Goal: Information Seeking & Learning: Learn about a topic

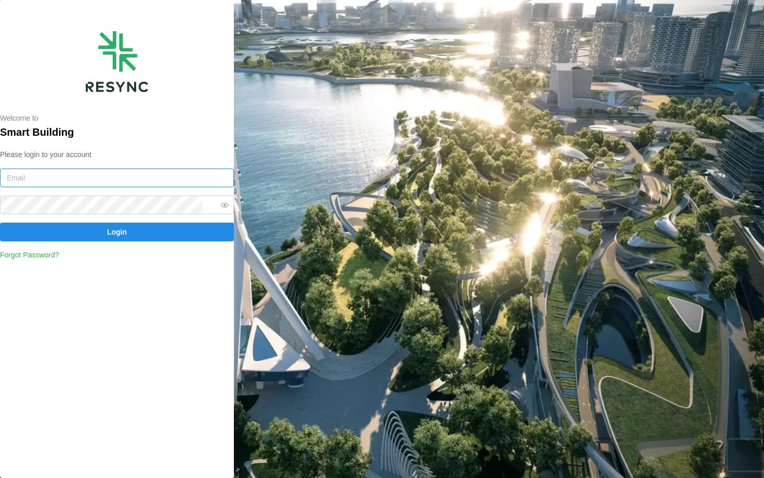
type input "continental_display@resynctech.com"
click at [109, 178] on input "continental_display@resynctech.com" at bounding box center [117, 177] width 234 height 19
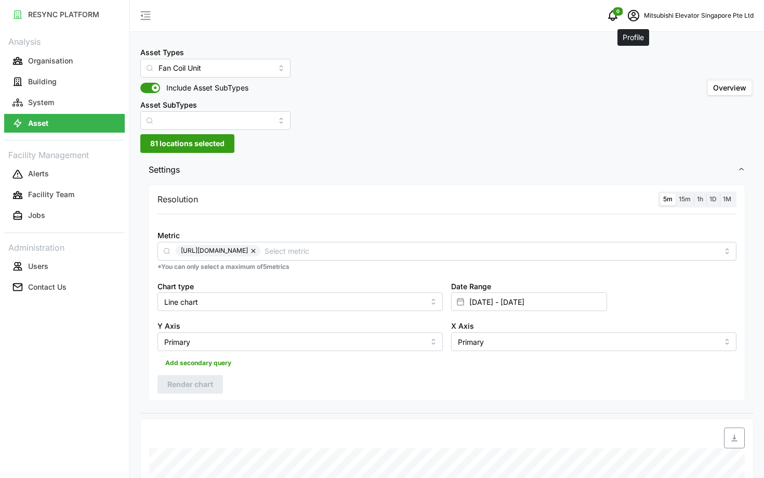
click at [632, 17] on icon "schedule" at bounding box center [633, 15] width 12 height 12
click at [652, 74] on button "Logout" at bounding box center [688, 78] width 99 height 18
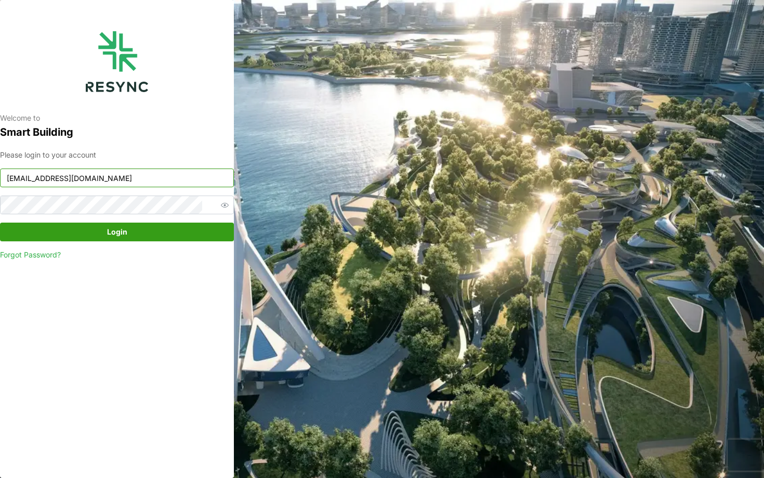
click at [123, 172] on input "mesp_display@resynctech.com" at bounding box center [117, 177] width 234 height 19
type input "south_beach_tower_display@resynctech.com"
click at [128, 228] on span "Login" at bounding box center [117, 232] width 214 height 18
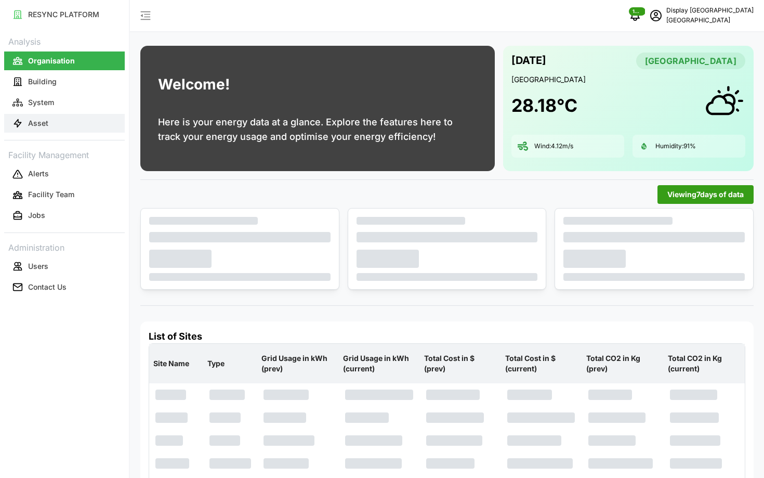
click at [87, 117] on button "Asset" at bounding box center [64, 123] width 121 height 19
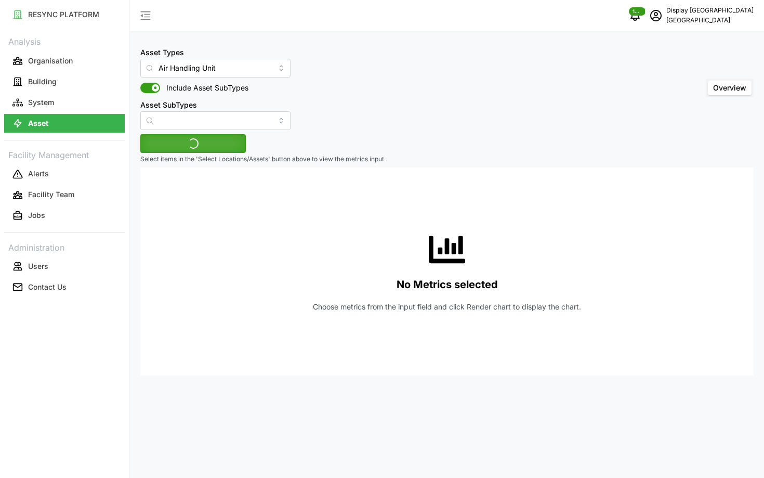
click at [201, 91] on span "Include Asset SubTypes" at bounding box center [204, 88] width 88 height 10
click at [140, 83] on input "Include Asset SubTypes" at bounding box center [140, 83] width 0 height 0
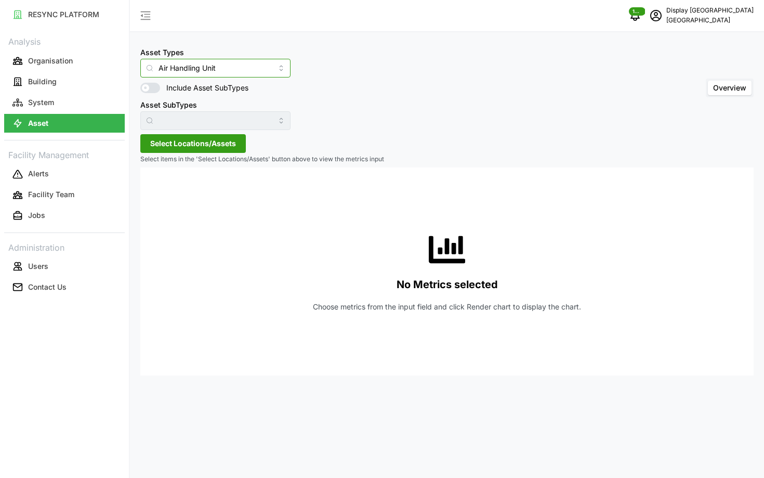
click at [179, 75] on input "Air Handling Unit" at bounding box center [215, 68] width 150 height 19
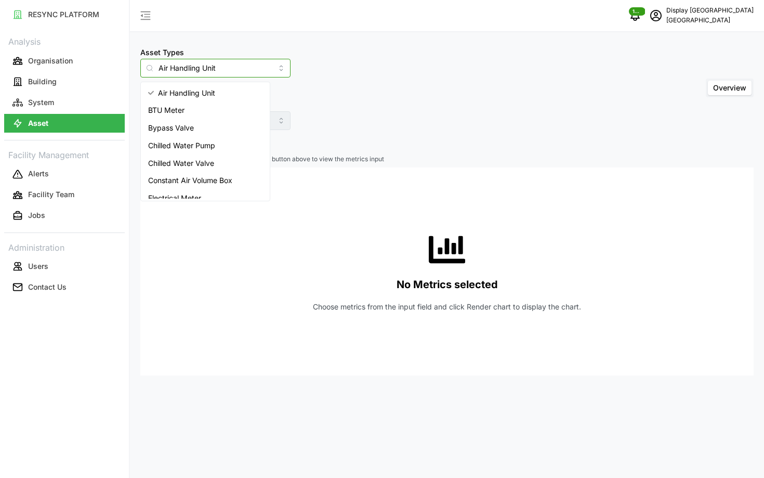
scroll to position [113, 0]
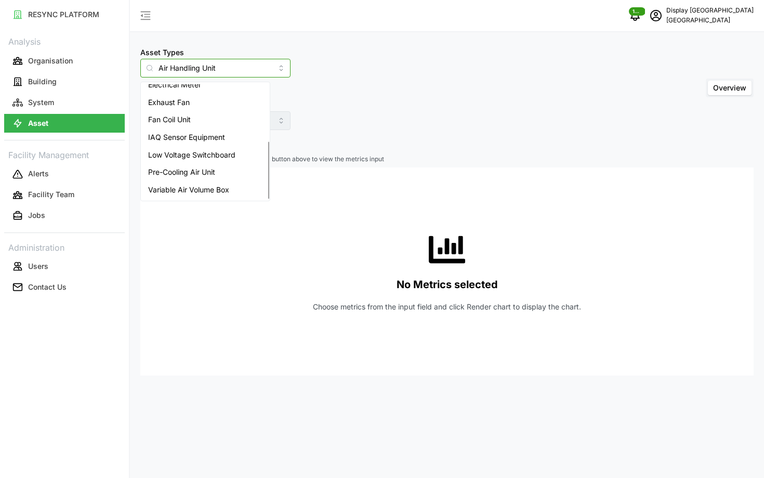
click at [178, 190] on span "Variable Air Volume Box" at bounding box center [188, 189] width 81 height 11
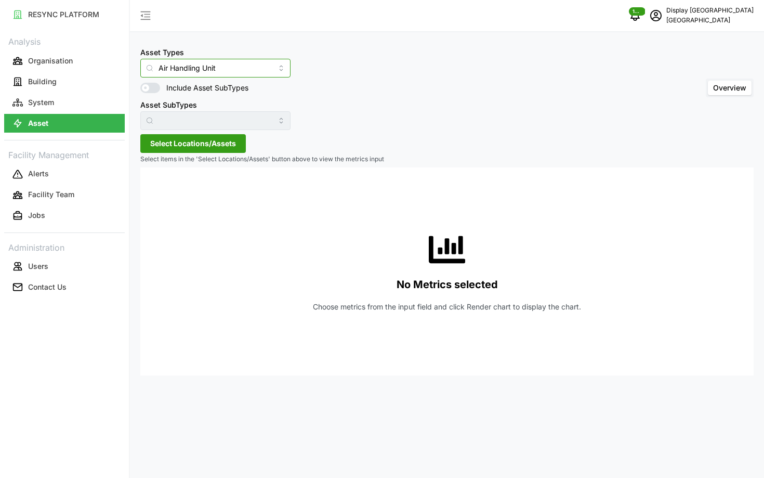
type input "Variable Air Volume Box"
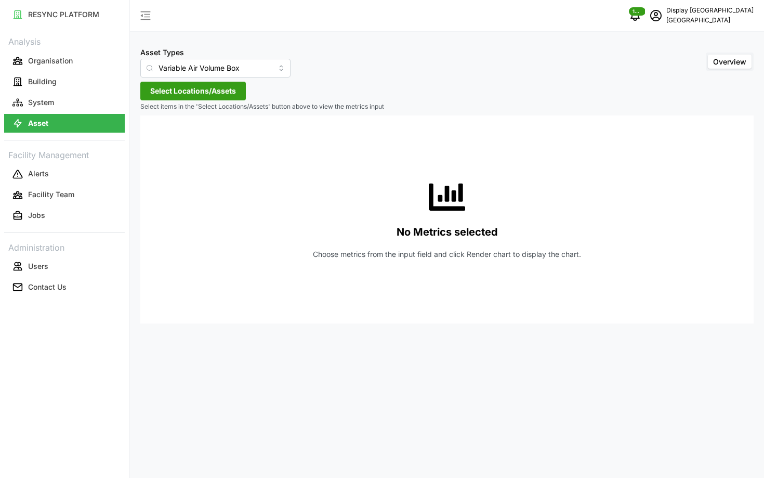
click at [176, 94] on span "Select Locations/Assets" at bounding box center [193, 91] width 86 height 18
click at [164, 136] on span "Select Office Tower" at bounding box center [166, 138] width 7 height 7
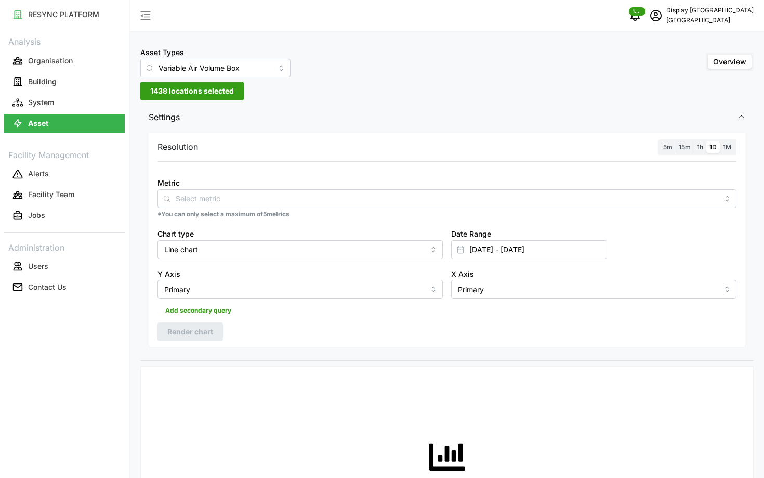
click at [237, 209] on div "Metric *You can only select a maximum of 5 metrics" at bounding box center [446, 197] width 587 height 51
click at [232, 207] on div at bounding box center [447, 198] width 579 height 19
click at [226, 199] on input "Metric" at bounding box center [447, 197] width 543 height 11
click at [251, 214] on p "*You can only select a maximum of 5 metrics" at bounding box center [447, 214] width 579 height 9
click at [670, 155] on div "Resolution 5m 15m 1h 1D 1M Metric *You can only select a maximum of 5 metrics C…" at bounding box center [447, 241] width 597 height 216
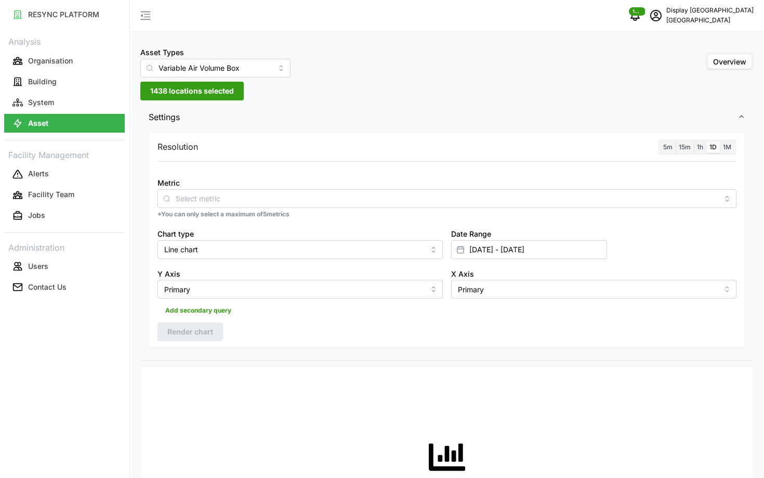
click at [670, 146] on span "5m" at bounding box center [667, 147] width 9 height 8
click at [660, 141] on input "5m" at bounding box center [660, 141] width 0 height 0
click at [617, 196] on input "Metric" at bounding box center [447, 197] width 543 height 11
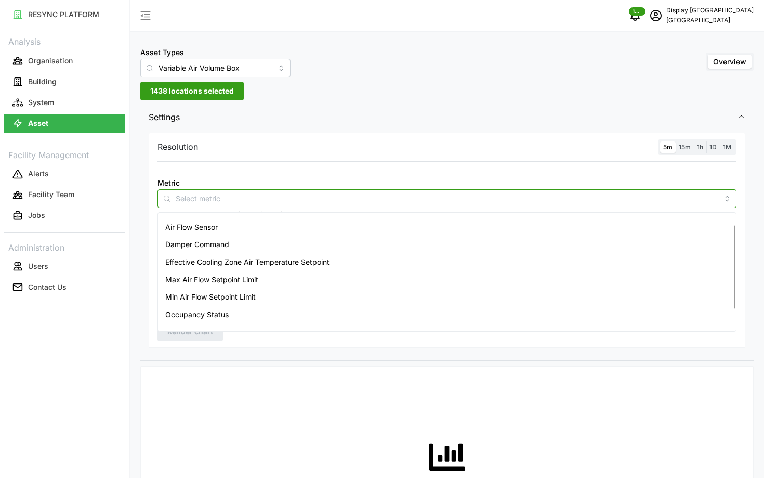
scroll to position [43, 0]
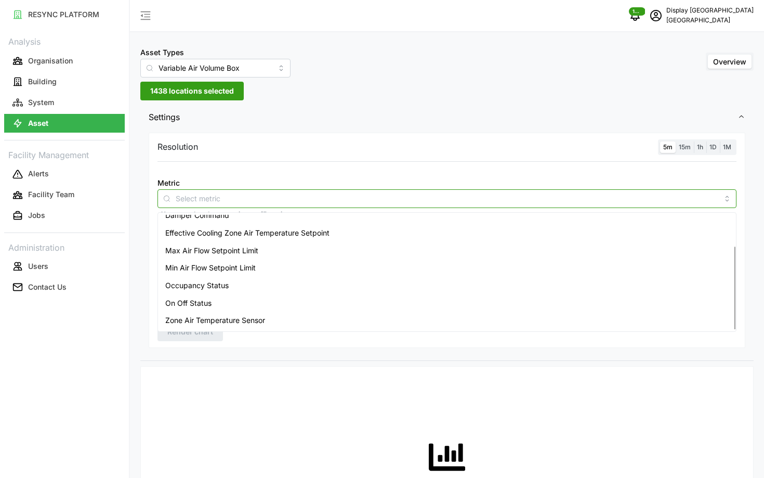
click at [323, 324] on div "Zone Air Temperature Sensor" at bounding box center [447, 320] width 574 height 18
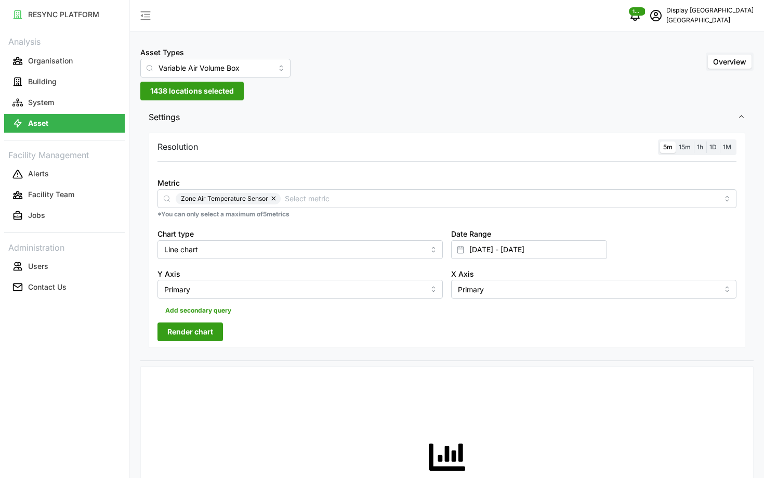
click at [192, 342] on div "Resolution 5m 15m 1h 1D 1M Metric Zone Air Temperature Sensor *You can only sel…" at bounding box center [447, 241] width 597 height 216
click at [187, 339] on span "Render chart" at bounding box center [190, 332] width 46 height 18
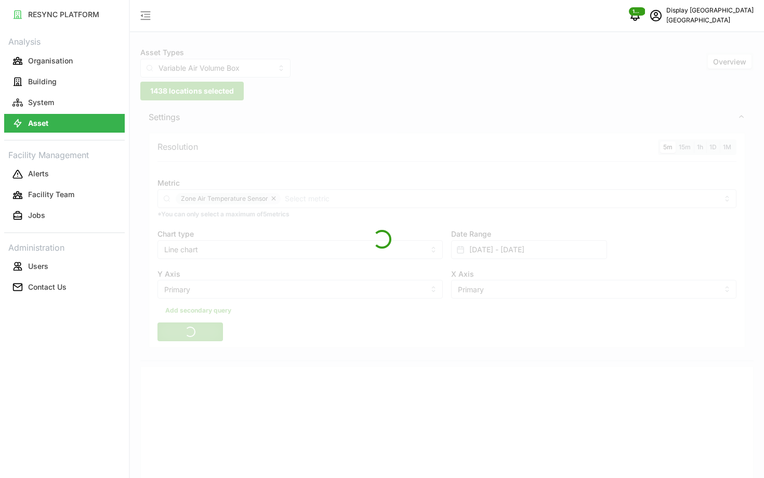
click at [545, 246] on div at bounding box center [382, 239] width 764 height 478
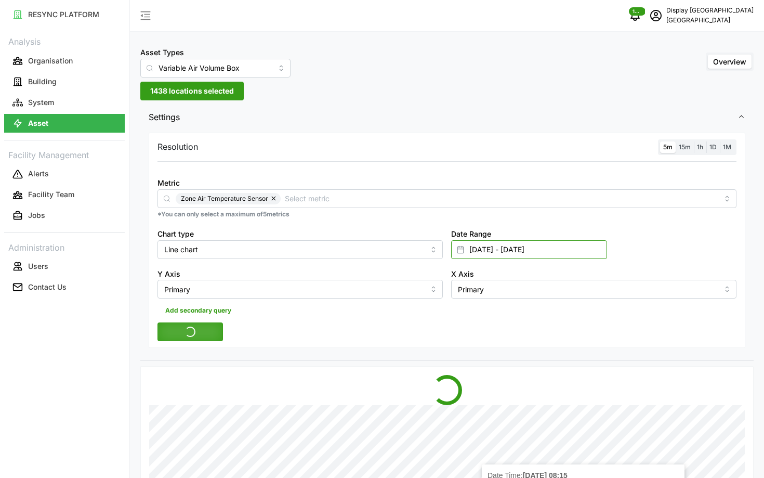
click at [550, 247] on input "27 Aug 2025 - 29 Aug 2025" at bounding box center [529, 249] width 156 height 19
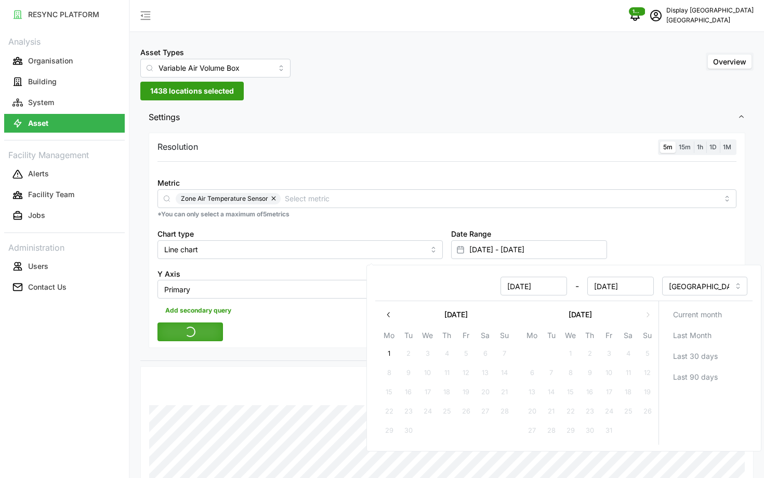
click at [389, 353] on button "1" at bounding box center [389, 353] width 19 height 19
type input "29 Aug 2025 - 01 Sep 2025"
type input "29 Aug 2025"
type input "[DATE]"
click at [389, 353] on button "1" at bounding box center [389, 353] width 19 height 19
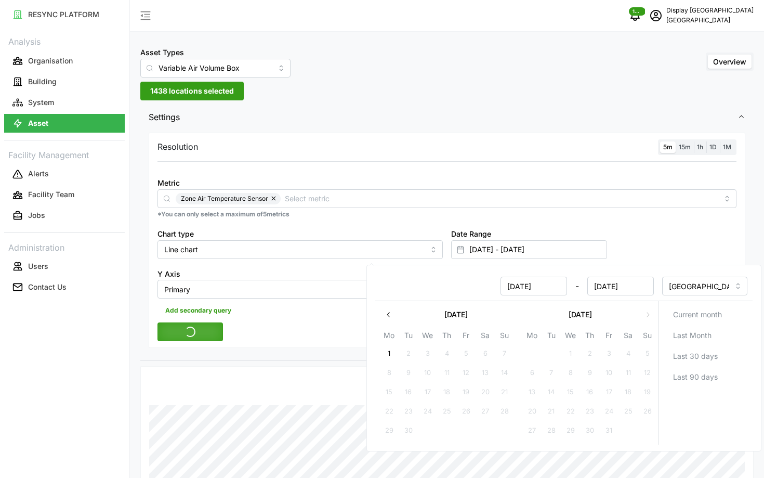
type input "[DATE] - [DATE]"
type input "[DATE]"
click at [275, 326] on div "Resolution 5m 15m 1h 1D 1M Metric Zone Air Temperature Sensor *You can only sel…" at bounding box center [447, 241] width 597 height 216
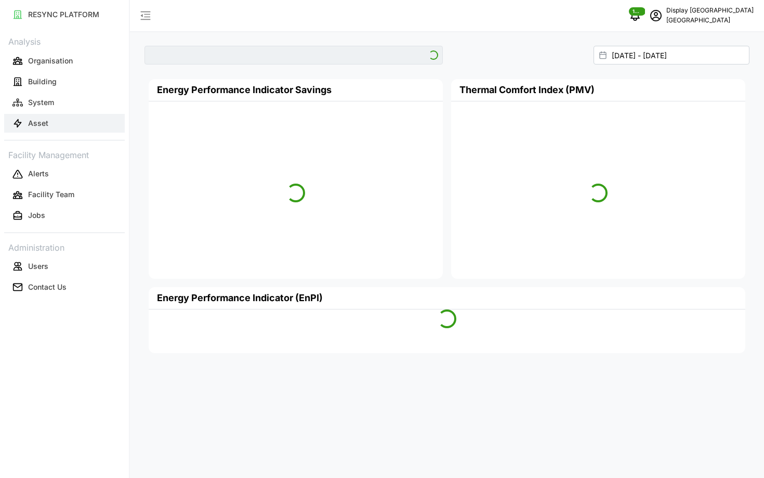
click at [54, 123] on button "Asset" at bounding box center [64, 123] width 121 height 19
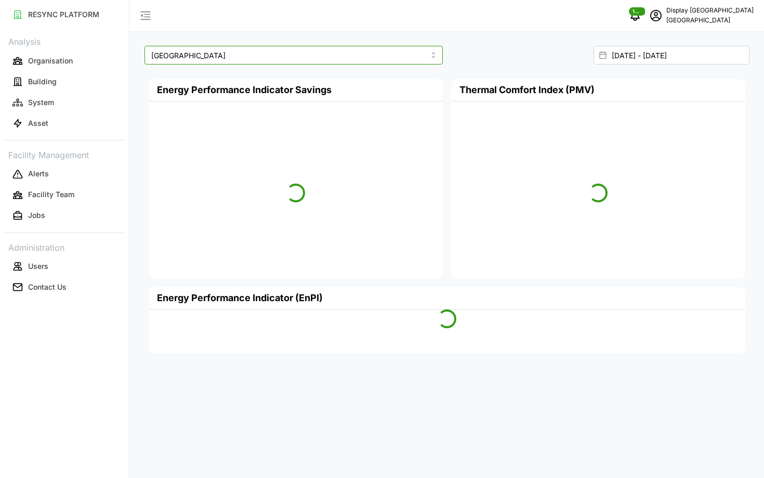
click at [211, 59] on input "[GEOGRAPHIC_DATA]" at bounding box center [294, 55] width 298 height 19
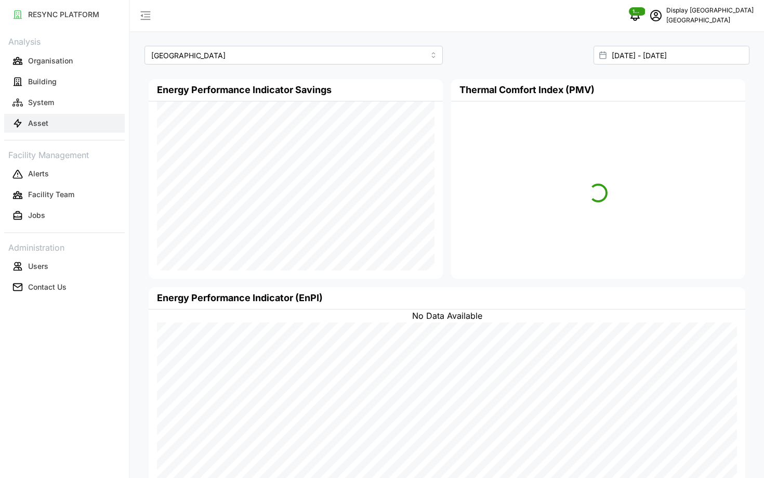
click at [88, 119] on button "Asset" at bounding box center [64, 123] width 121 height 19
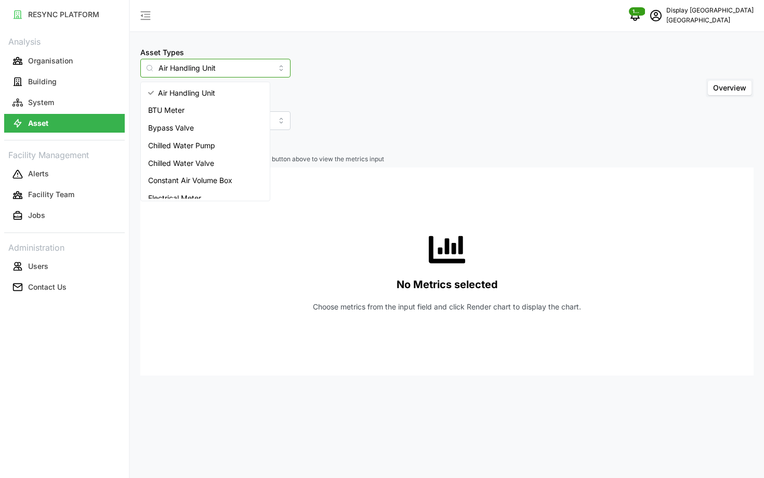
click at [193, 71] on input "Air Handling Unit" at bounding box center [215, 68] width 150 height 19
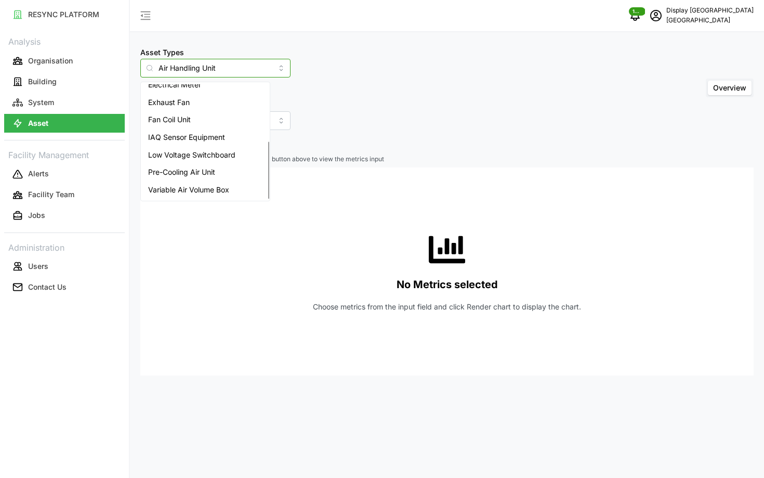
click at [183, 184] on span "Variable Air Volume Box" at bounding box center [188, 189] width 81 height 11
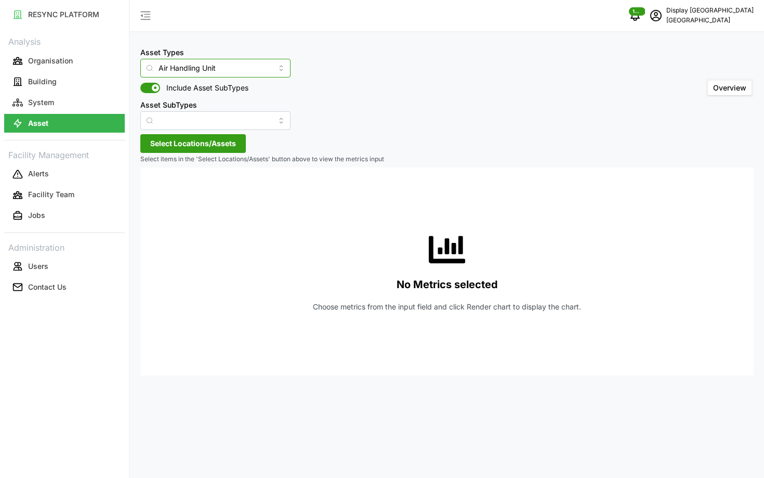
type input "Variable Air Volume Box"
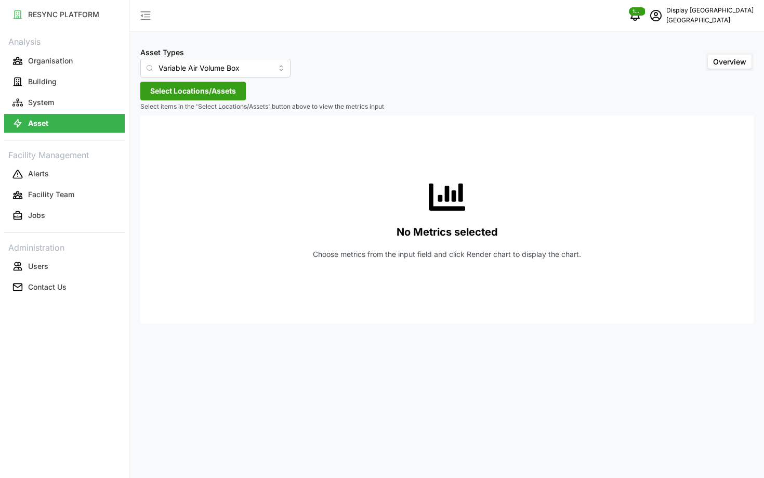
click at [208, 90] on span "Select Locations/Assets" at bounding box center [193, 91] width 86 height 18
click at [150, 136] on icon at bounding box center [154, 138] width 8 height 8
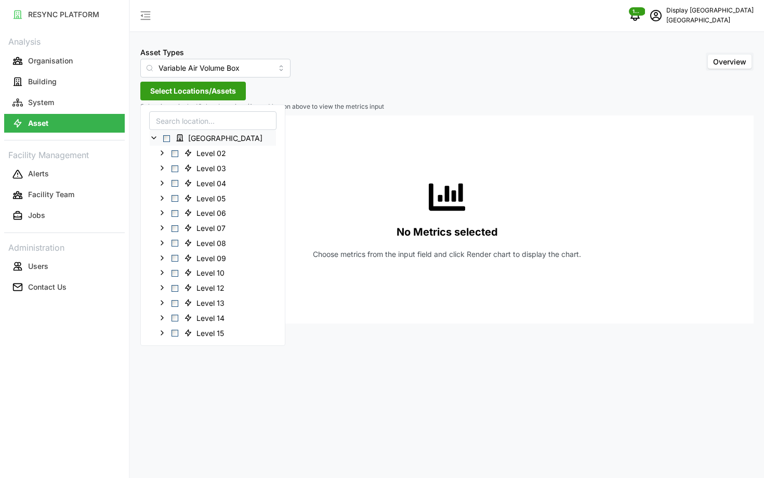
click at [167, 140] on span "Select Office Tower" at bounding box center [166, 138] width 7 height 7
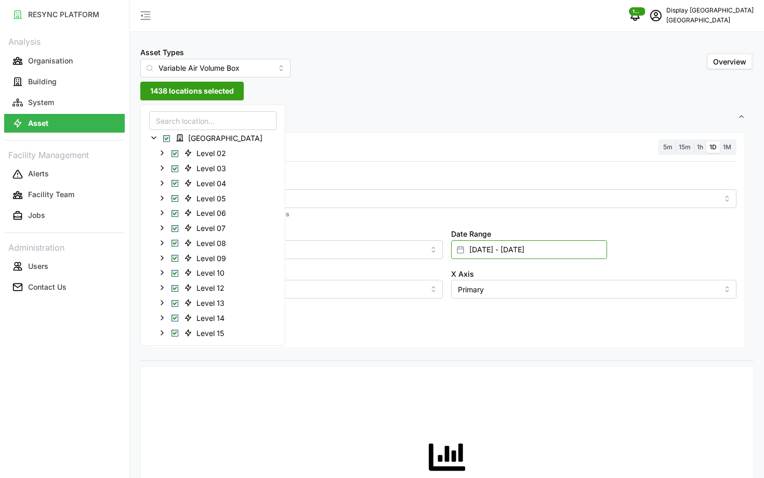
click at [470, 248] on input "[DATE] - [DATE]" at bounding box center [529, 249] width 156 height 19
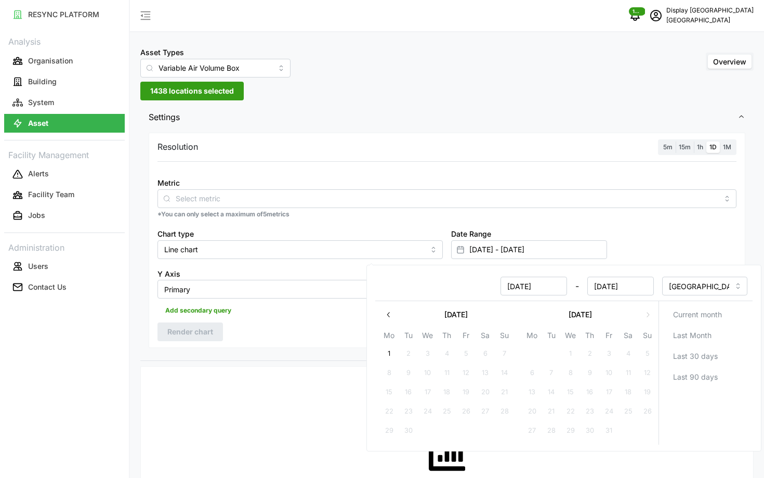
click at [334, 326] on div "Resolution 5m 15m 1h 1D 1M Metric *You can only select a maximum of 5 metrics C…" at bounding box center [447, 241] width 597 height 216
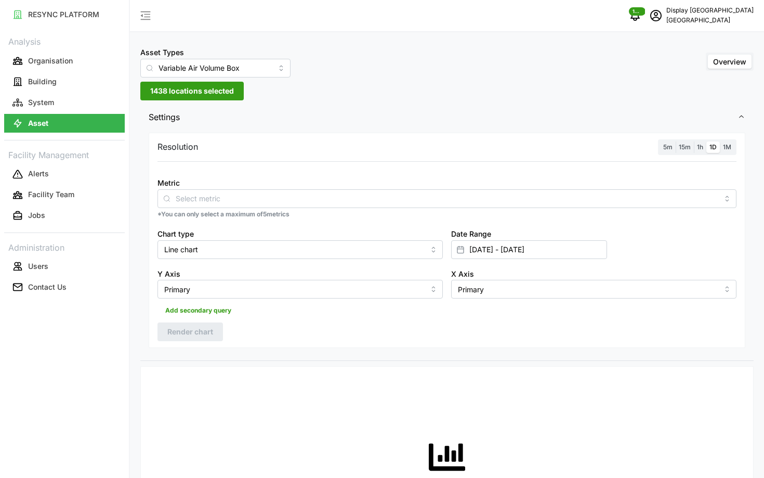
click at [668, 148] on span "5m" at bounding box center [667, 147] width 9 height 8
click at [660, 141] on input "5m" at bounding box center [660, 141] width 0 height 0
click at [624, 188] on div "Metric" at bounding box center [447, 192] width 579 height 32
click at [613, 196] on input "Metric" at bounding box center [447, 197] width 543 height 11
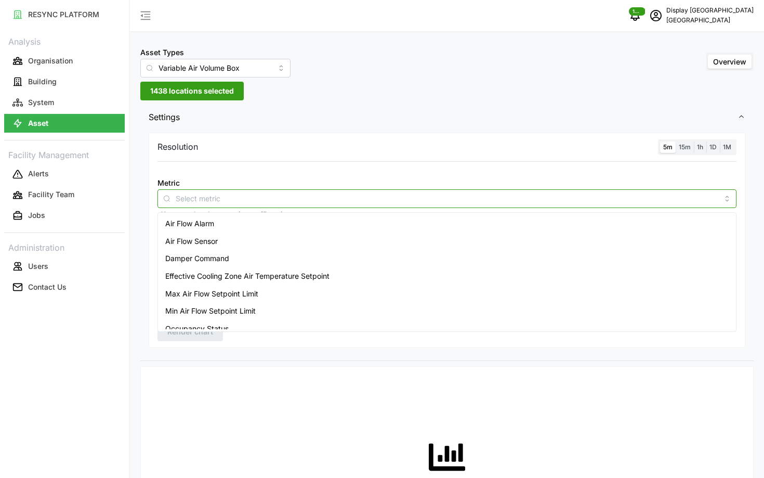
scroll to position [43, 0]
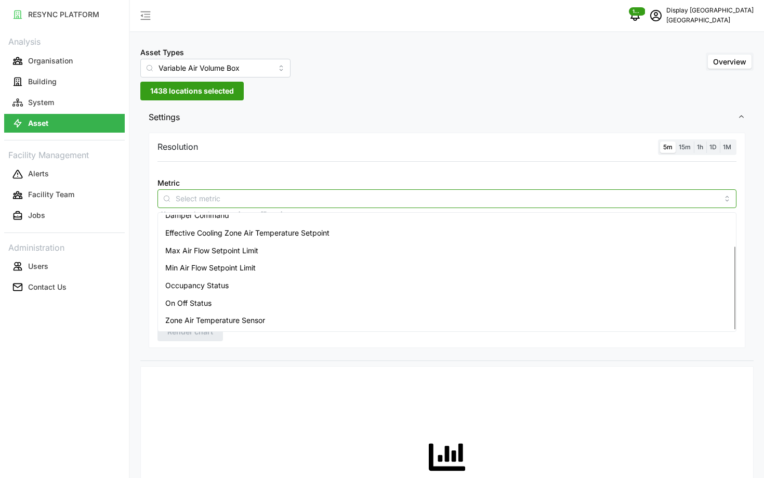
click at [365, 316] on div "Zone Air Temperature Sensor" at bounding box center [447, 320] width 574 height 18
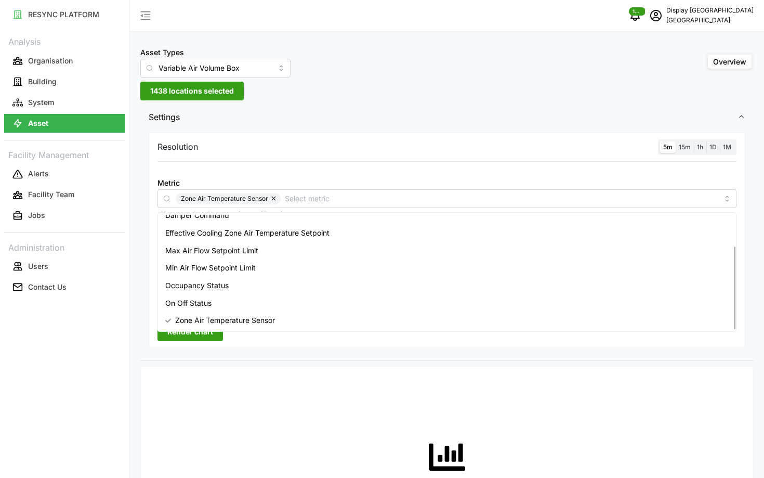
click at [254, 351] on div "Resolution 5m 15m 1h 1D 1M Metric Zone Air Temperature Sensor *You can only sel…" at bounding box center [446, 245] width 613 height 231
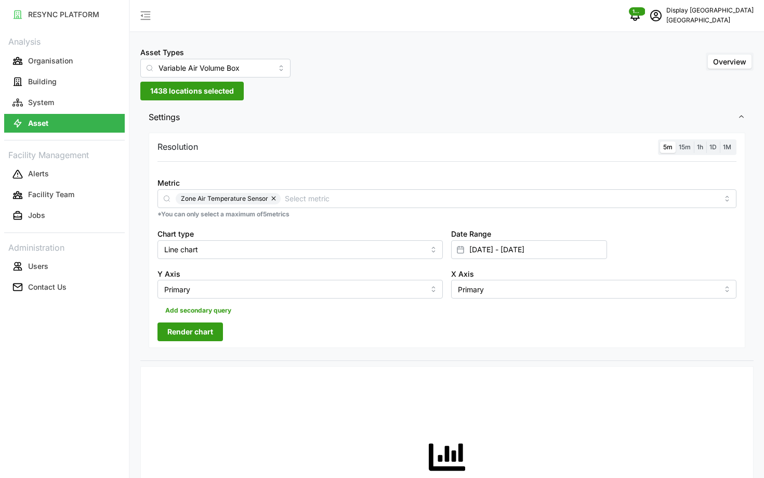
click at [212, 327] on span "Render chart" at bounding box center [190, 332] width 46 height 18
